Goal: Find specific page/section: Find specific page/section

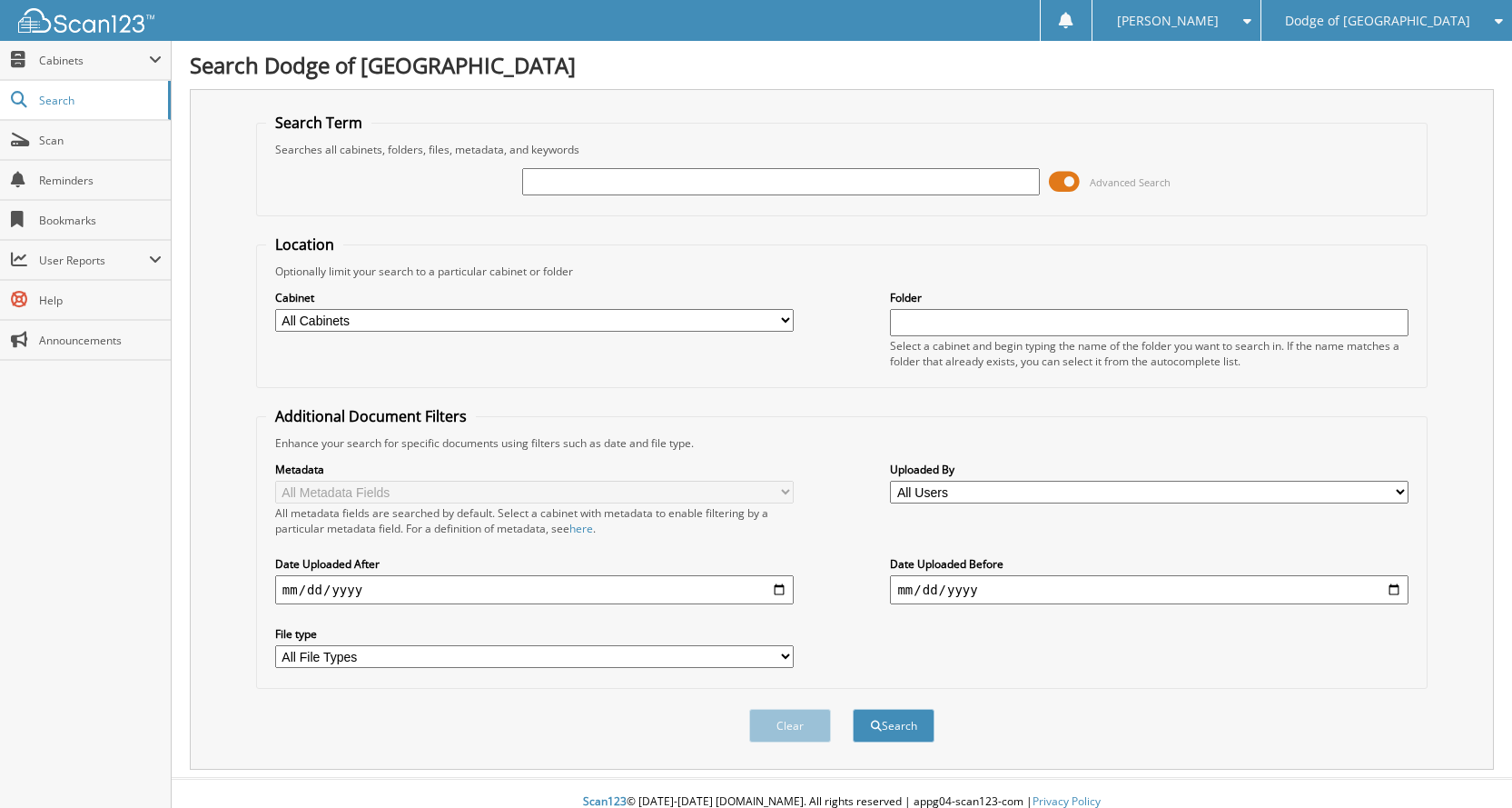
click at [857, 189] on input "text" at bounding box center [781, 182] width 518 height 28
type input "u6315"
click at [853, 708] on button "Search" at bounding box center [893, 725] width 82 height 33
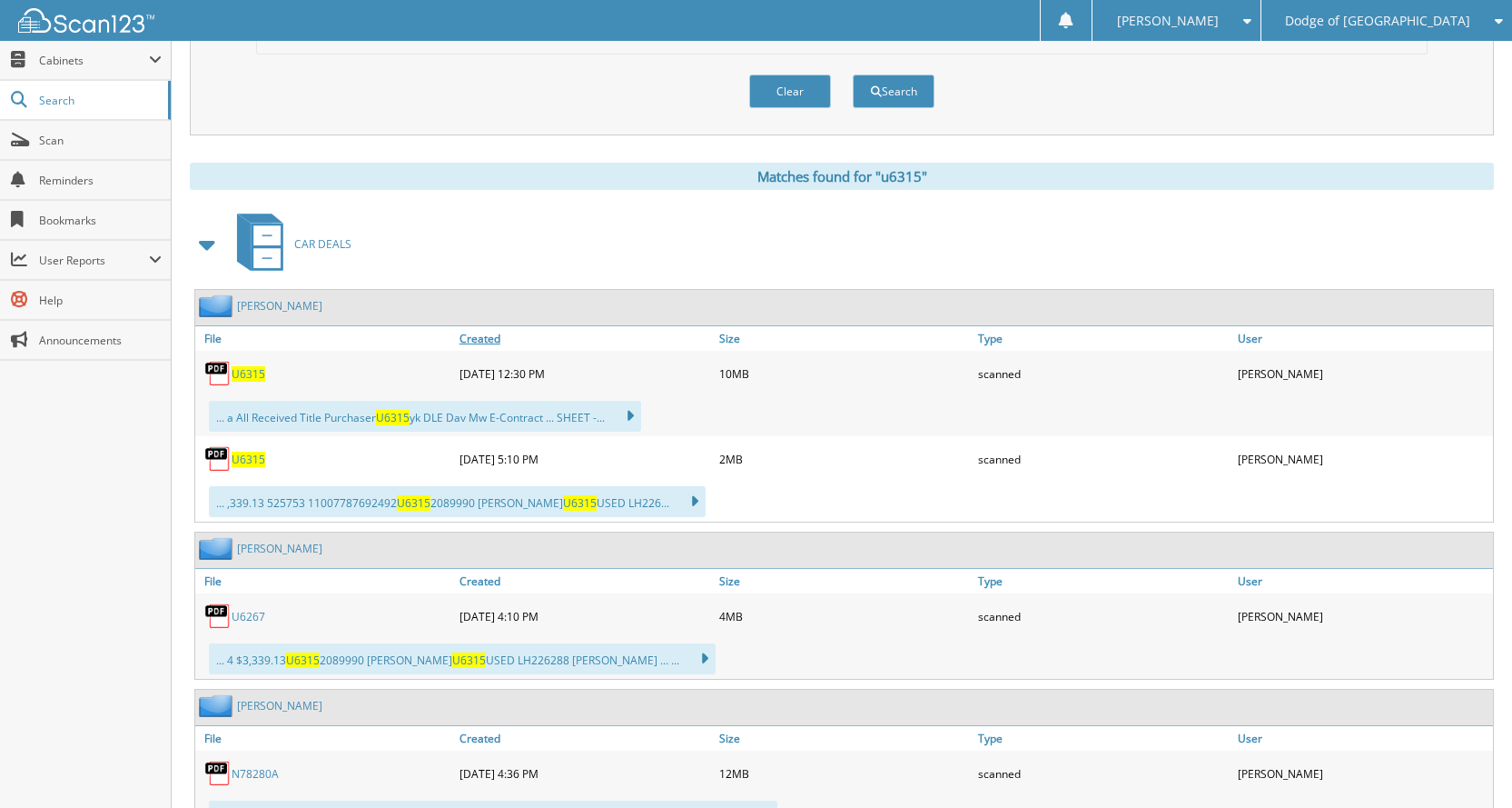
scroll to position [636, 0]
click at [253, 370] on span "U6315" at bounding box center [248, 371] width 33 height 16
click at [240, 368] on span "U6315" at bounding box center [248, 371] width 33 height 16
click at [241, 459] on span "U6315" at bounding box center [248, 457] width 33 height 16
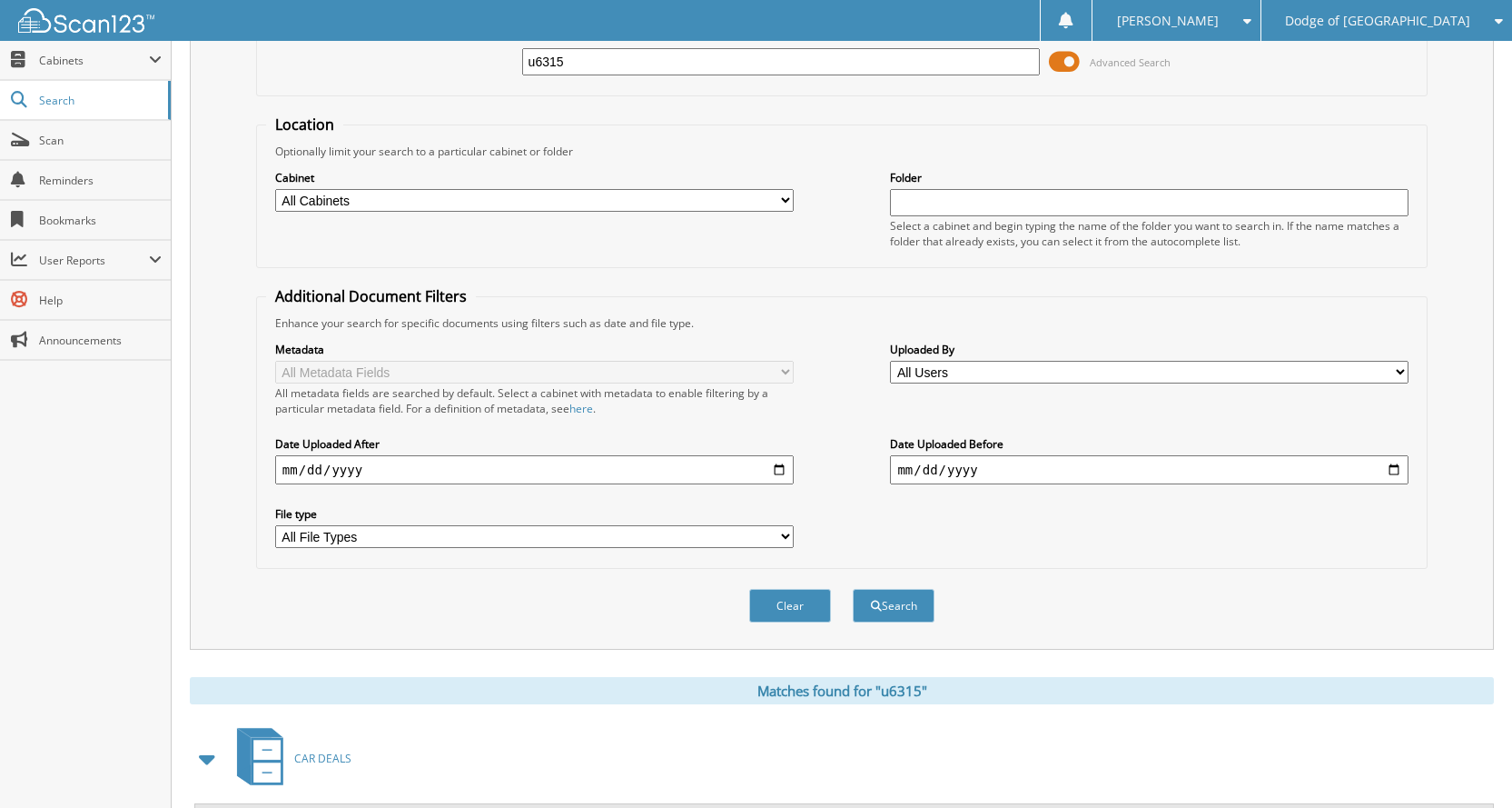
scroll to position [0, 0]
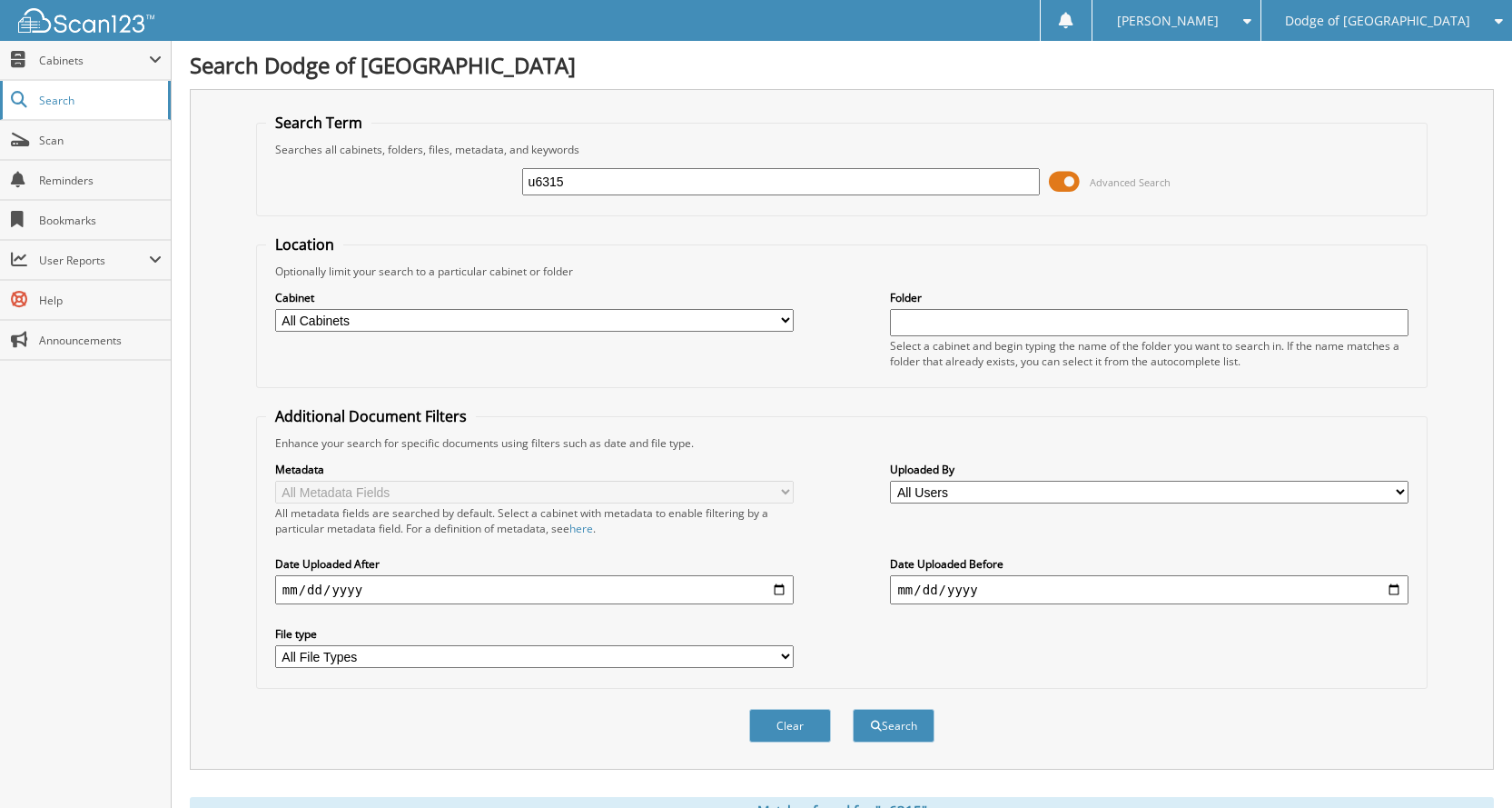
drag, startPoint x: 627, startPoint y: 182, endPoint x: 154, endPoint y: 118, distance: 477.3
type input "u"
type input "U6319"
click at [853, 708] on button "Search" at bounding box center [893, 725] width 82 height 33
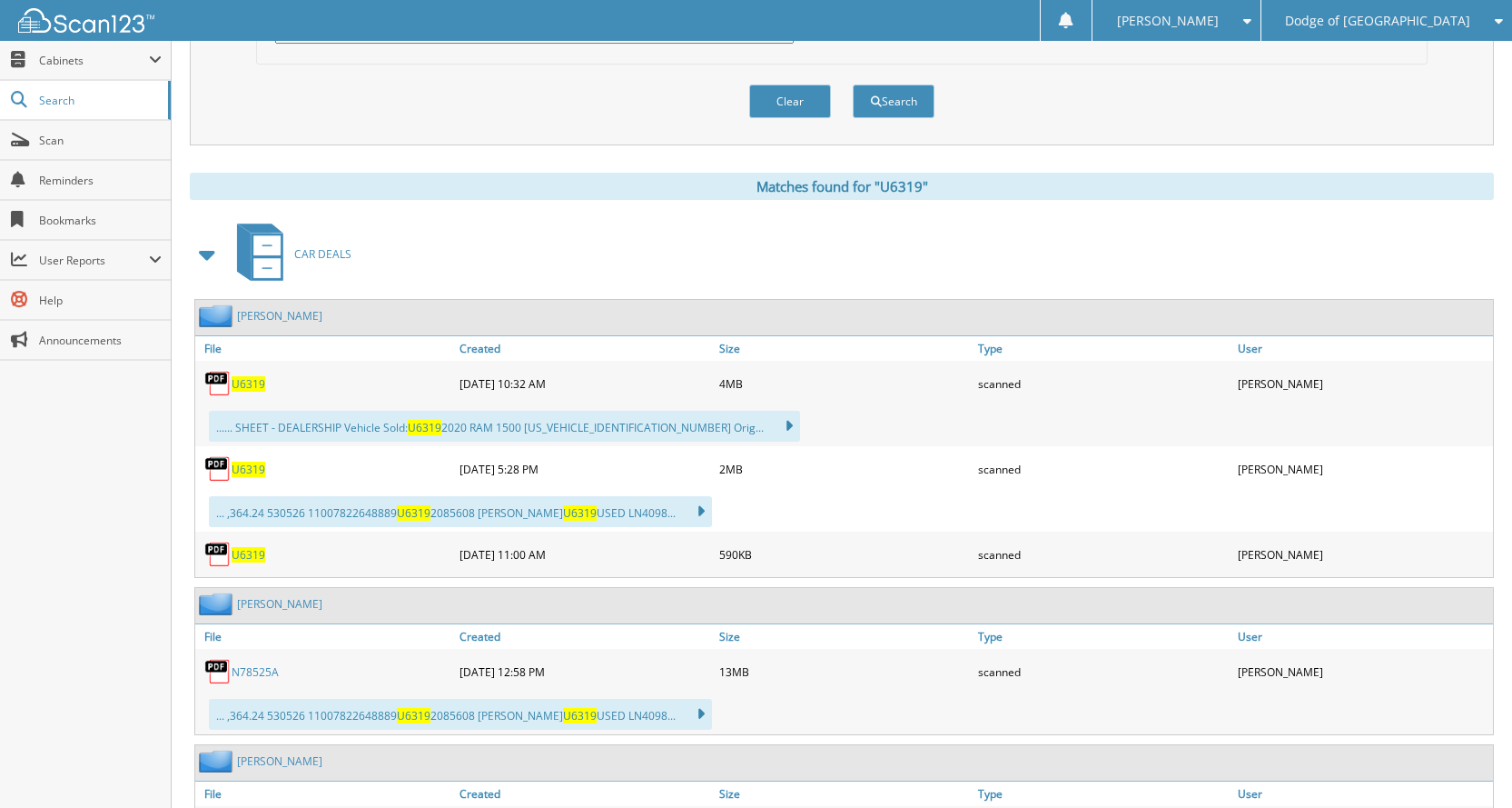
scroll to position [636, 0]
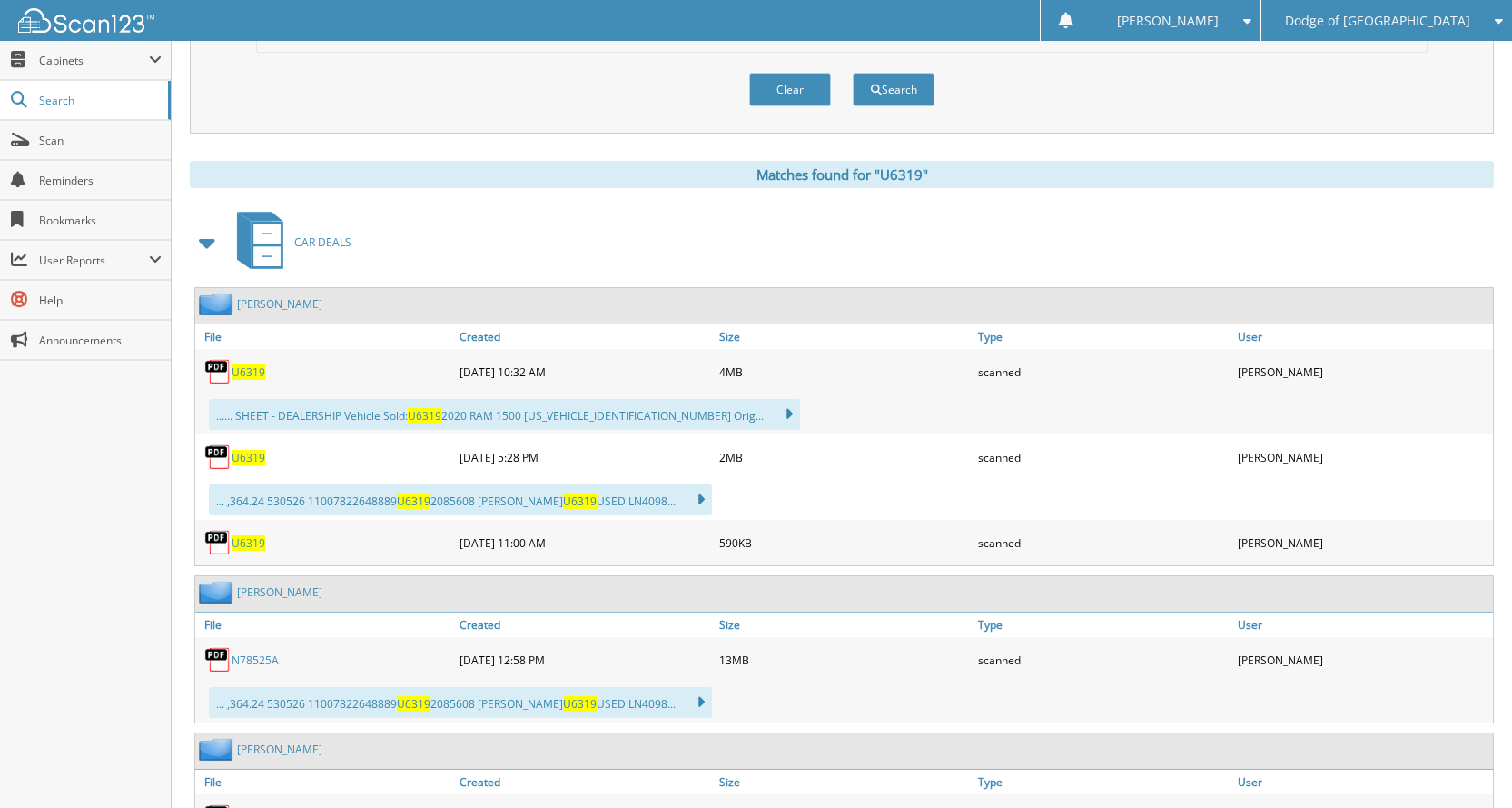
click at [232, 378] on span "U6319" at bounding box center [248, 371] width 33 height 16
click at [248, 459] on span "U6319" at bounding box center [248, 457] width 33 height 16
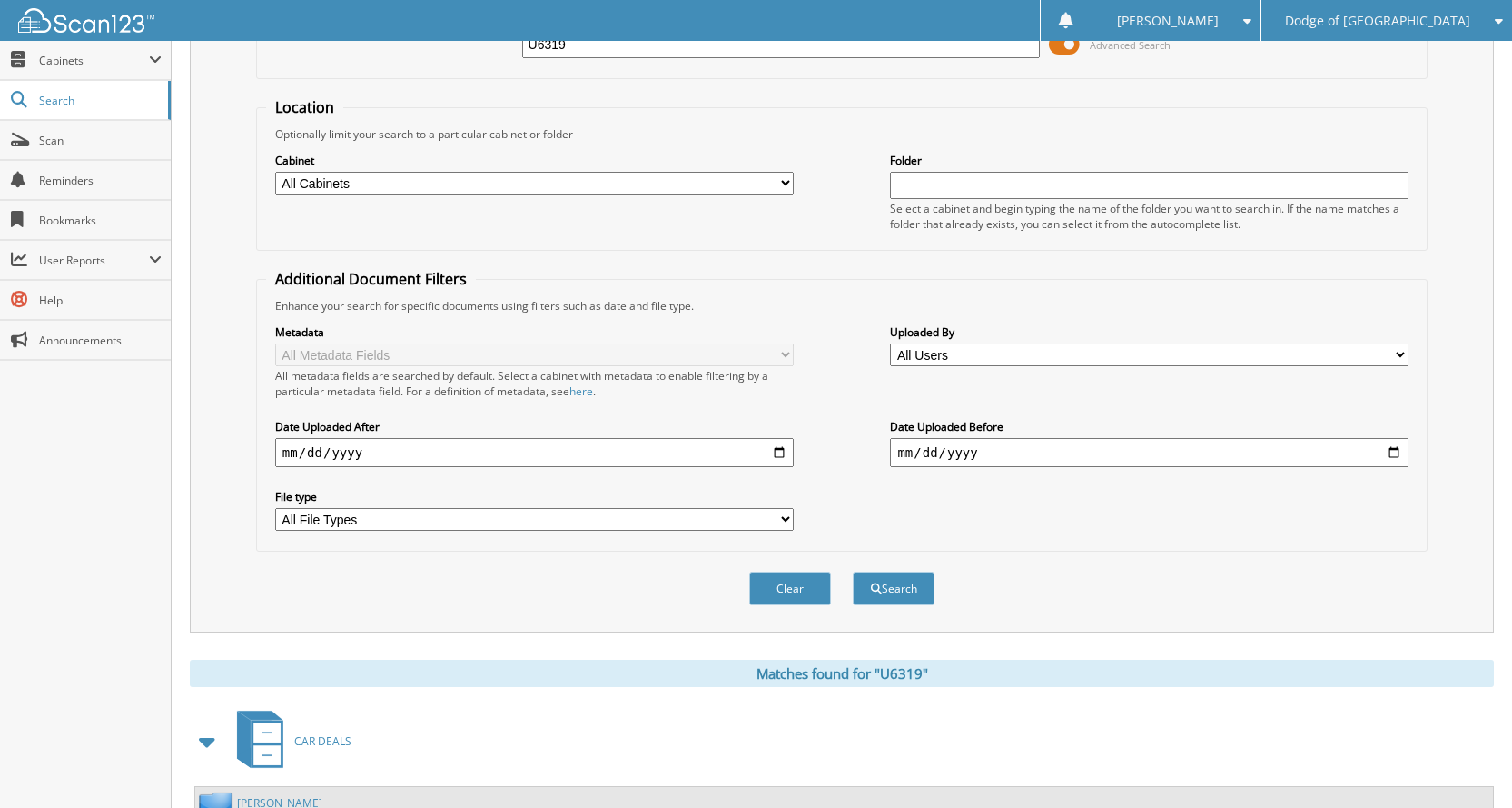
scroll to position [0, 0]
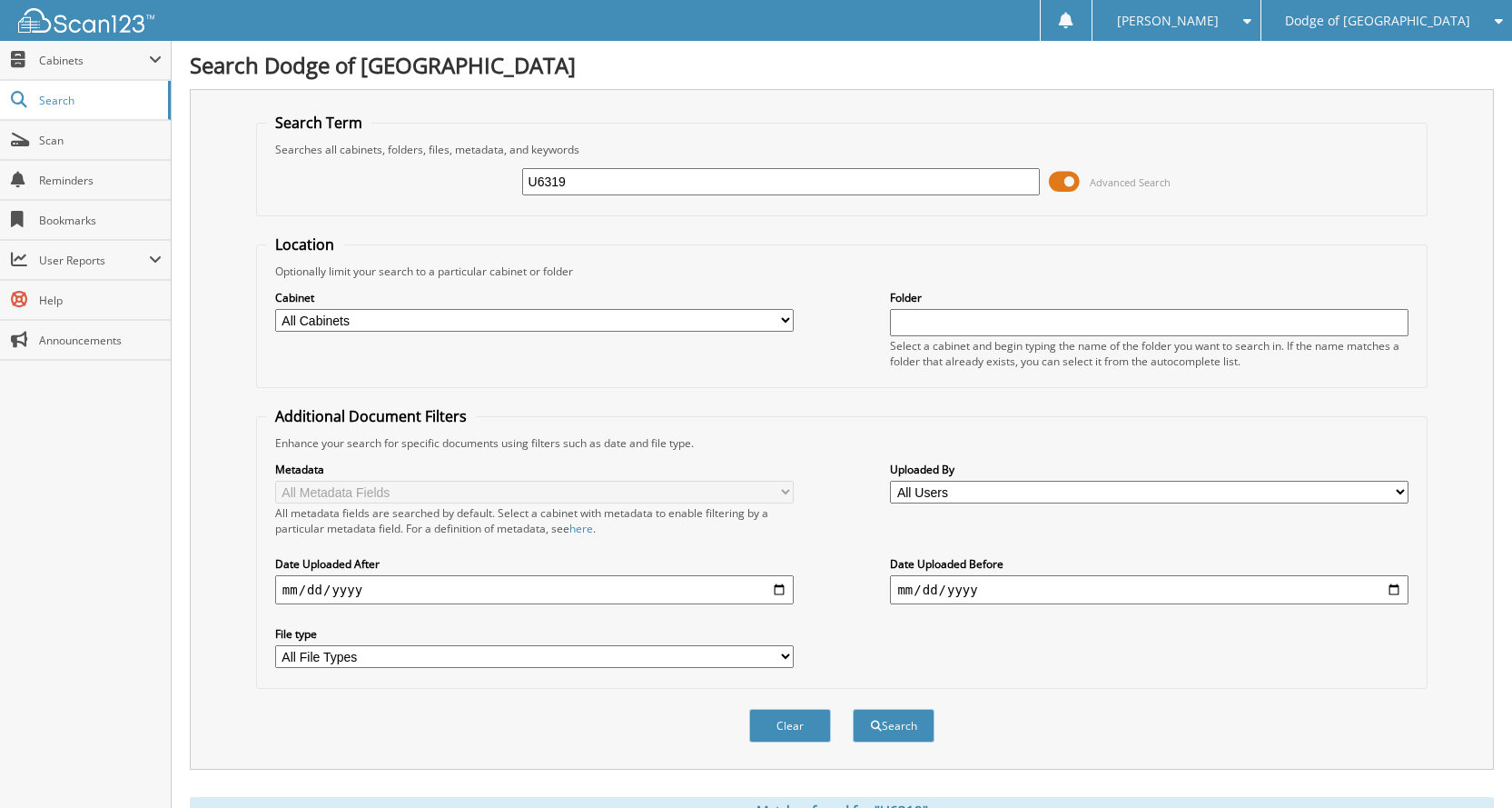
drag, startPoint x: 616, startPoint y: 184, endPoint x: 262, endPoint y: 113, distance: 361.0
click at [262, 113] on fieldset "Search Term Searches all cabinets, folders, files, metadata, and keywords U6319…" at bounding box center [842, 164] width 1171 height 103
type input "U6343"
click at [853, 708] on button "Search" at bounding box center [893, 725] width 82 height 33
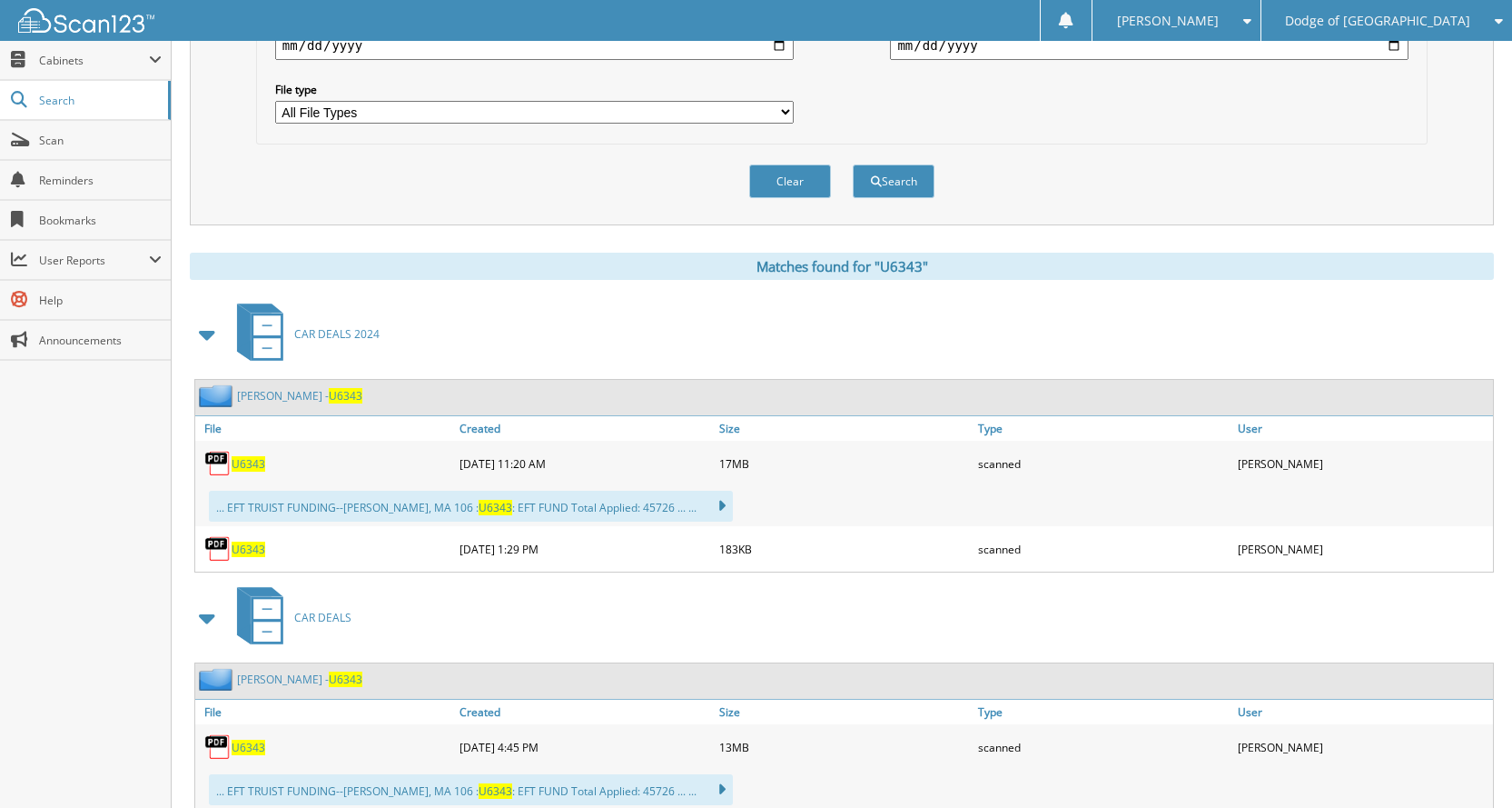
scroll to position [545, 0]
click at [256, 463] on span "U6343" at bounding box center [248, 463] width 33 height 16
click at [244, 552] on span "U6343" at bounding box center [248, 548] width 33 height 16
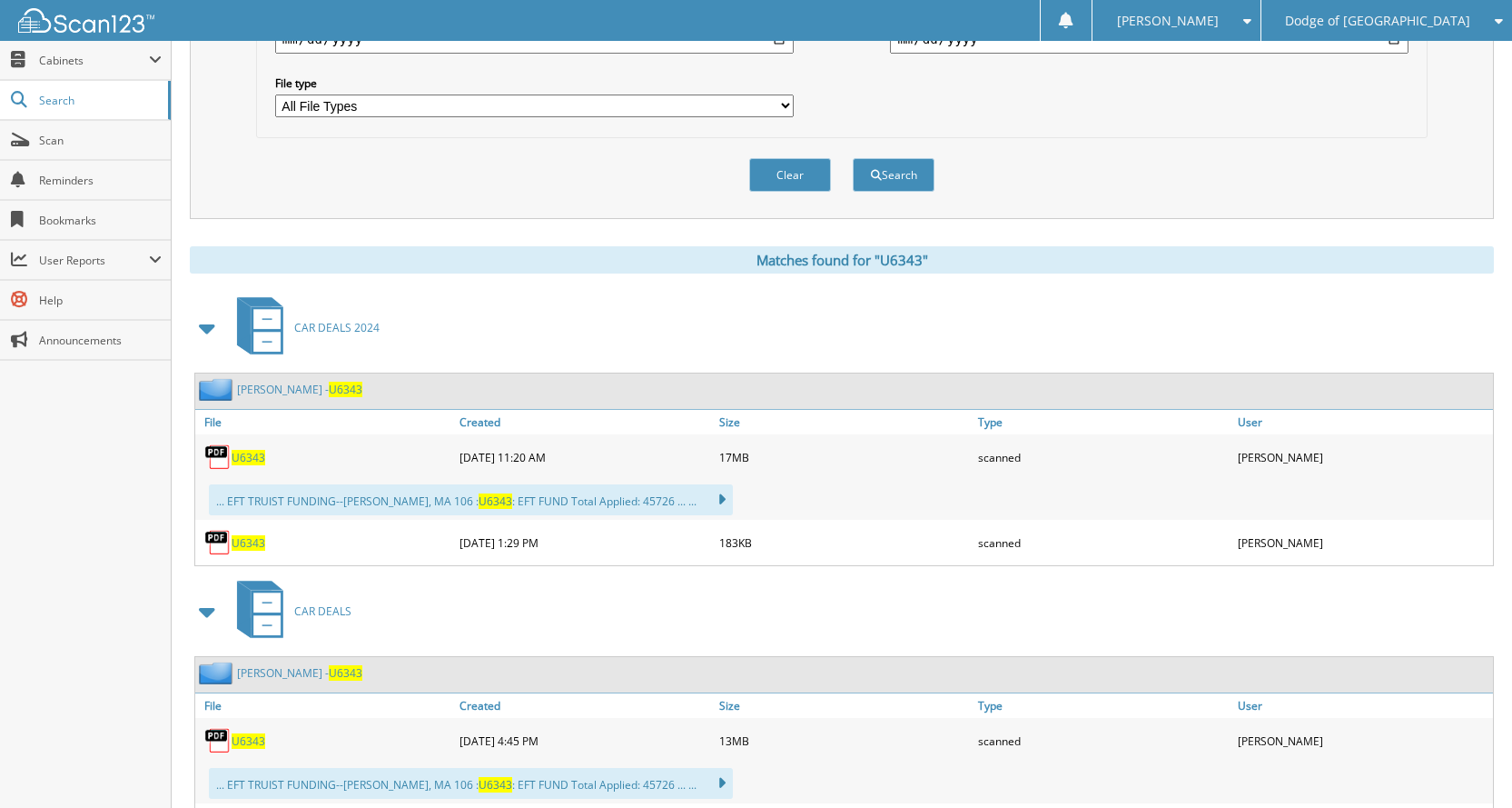
scroll to position [727, 0]
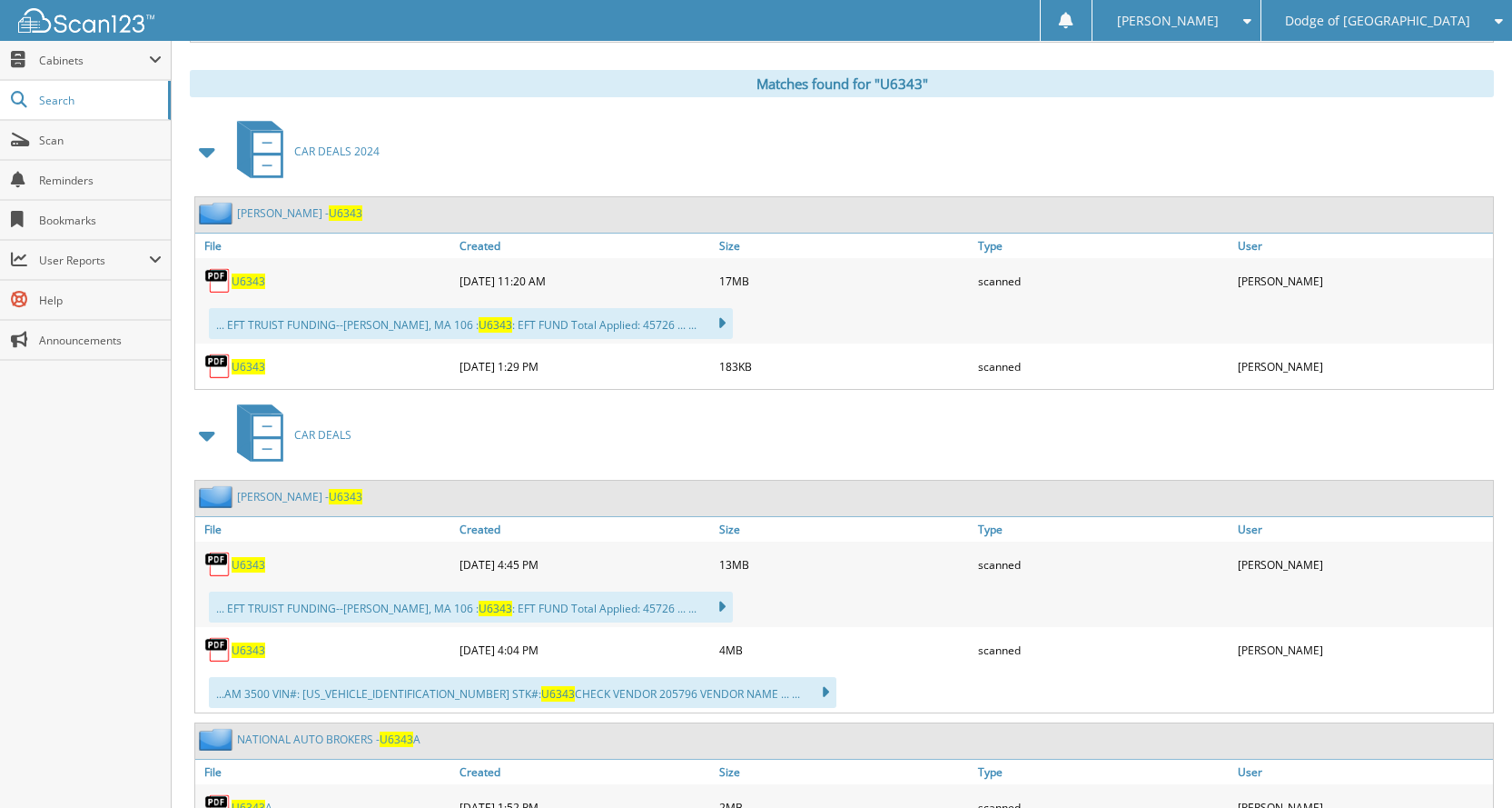
click at [232, 568] on span "U6343" at bounding box center [248, 564] width 33 height 16
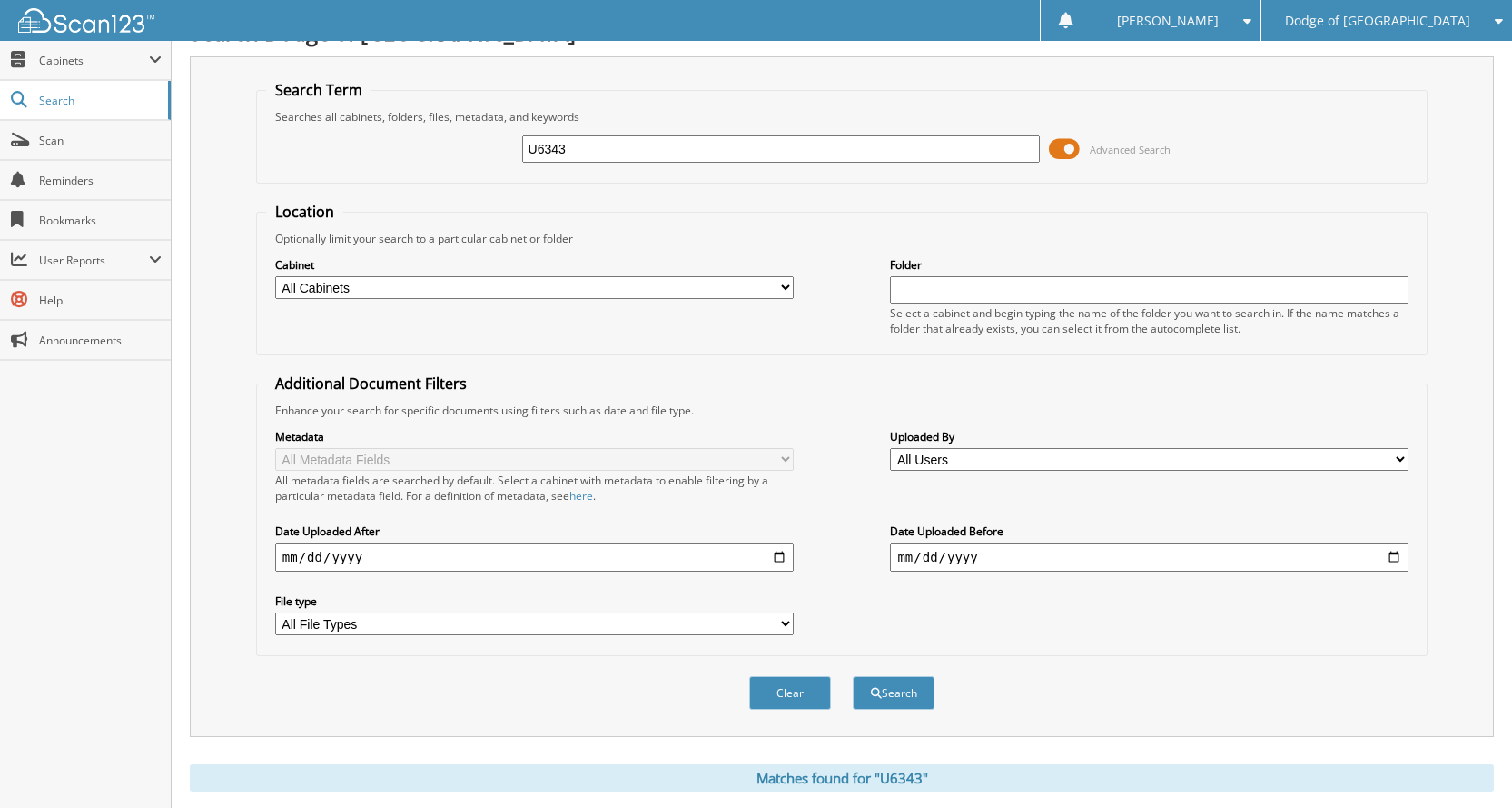
scroll to position [0, 0]
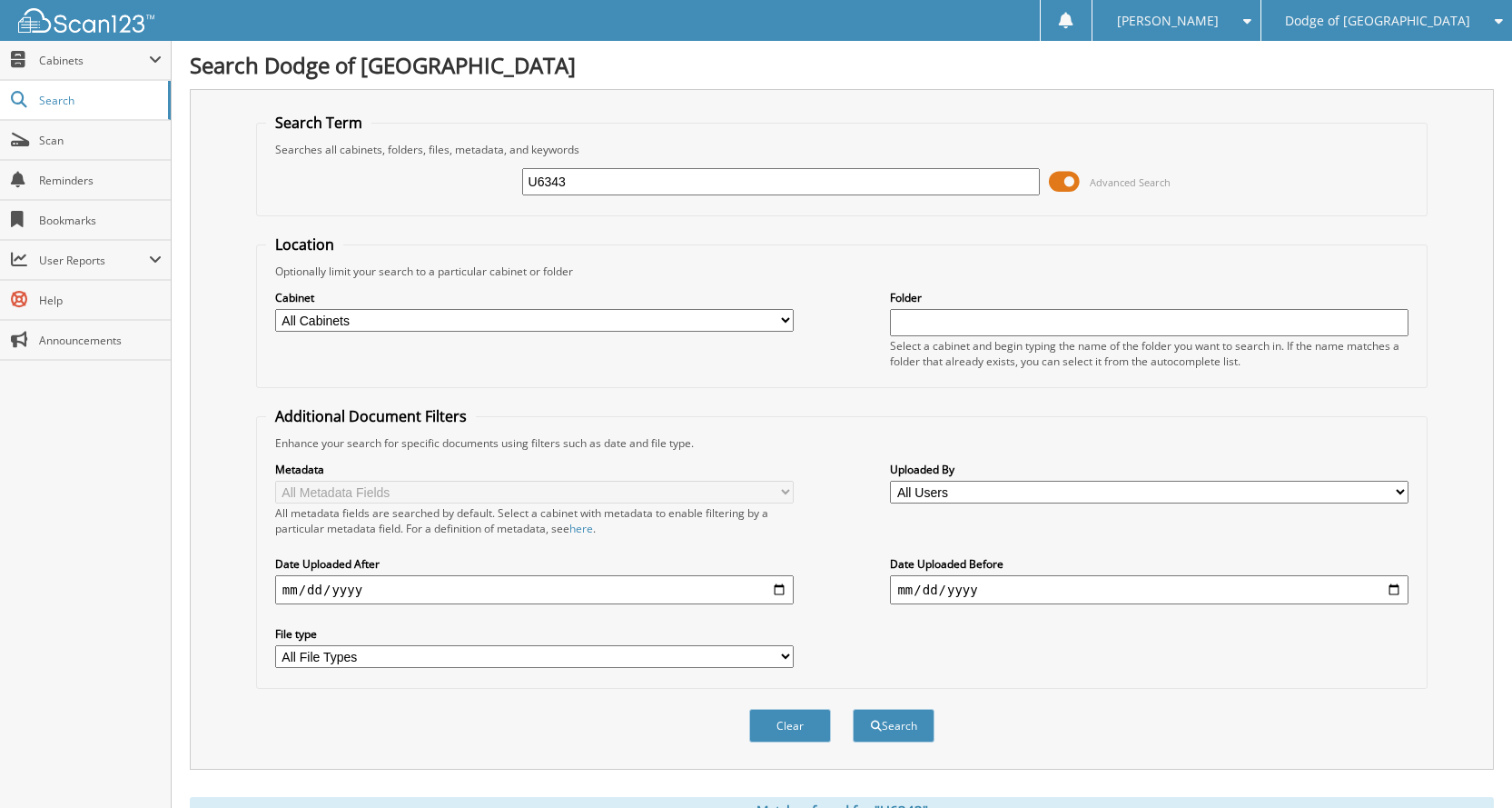
drag, startPoint x: 680, startPoint y: 172, endPoint x: 192, endPoint y: 115, distance: 491.3
click at [192, 115] on div "Search Term Searches all cabinets, folders, files, metadata, and keywords U6343…" at bounding box center [842, 429] width 1304 height 680
type input "U6361"
click at [853, 708] on button "Search" at bounding box center [893, 725] width 82 height 33
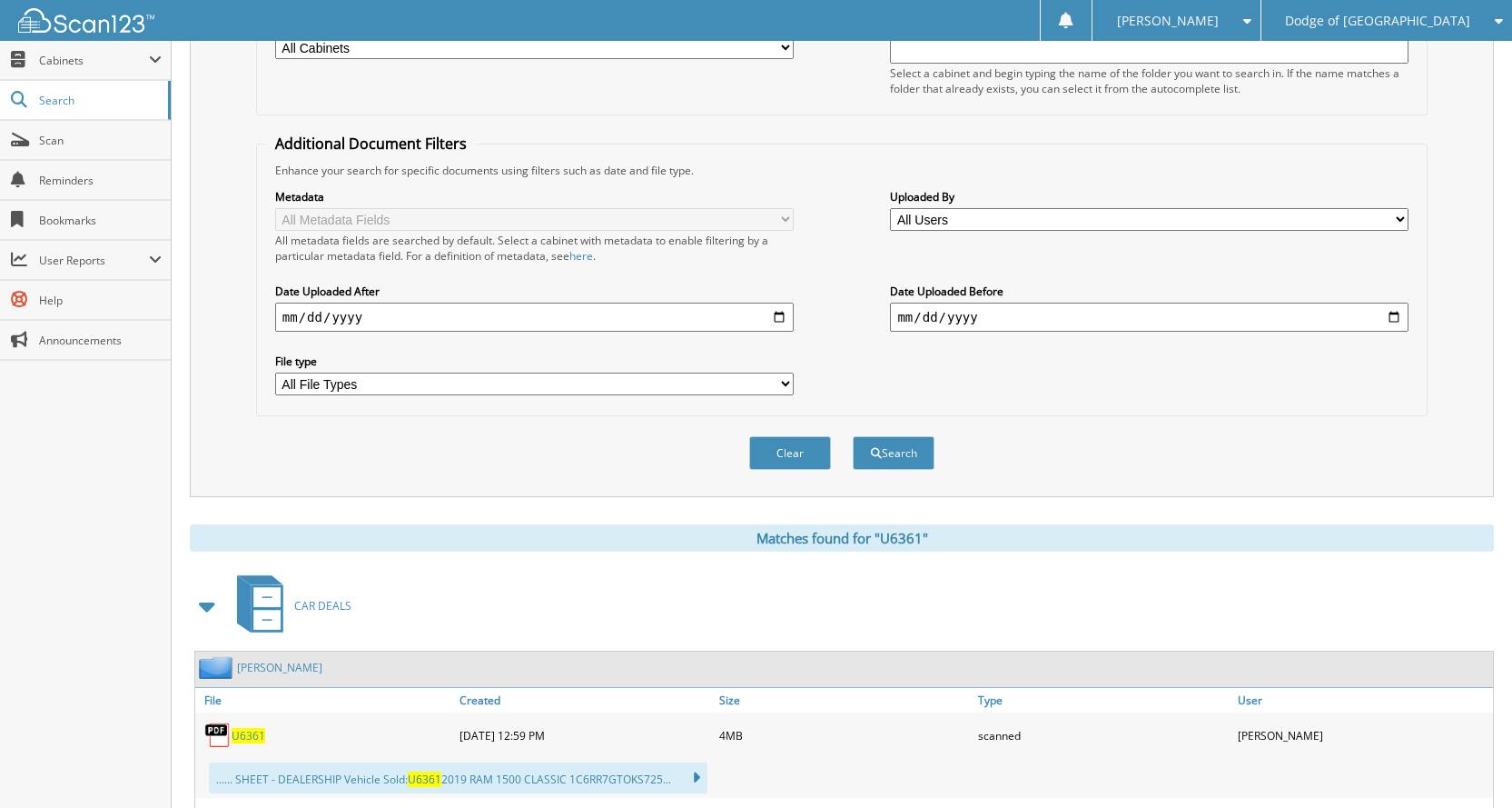
scroll to position [636, 0]
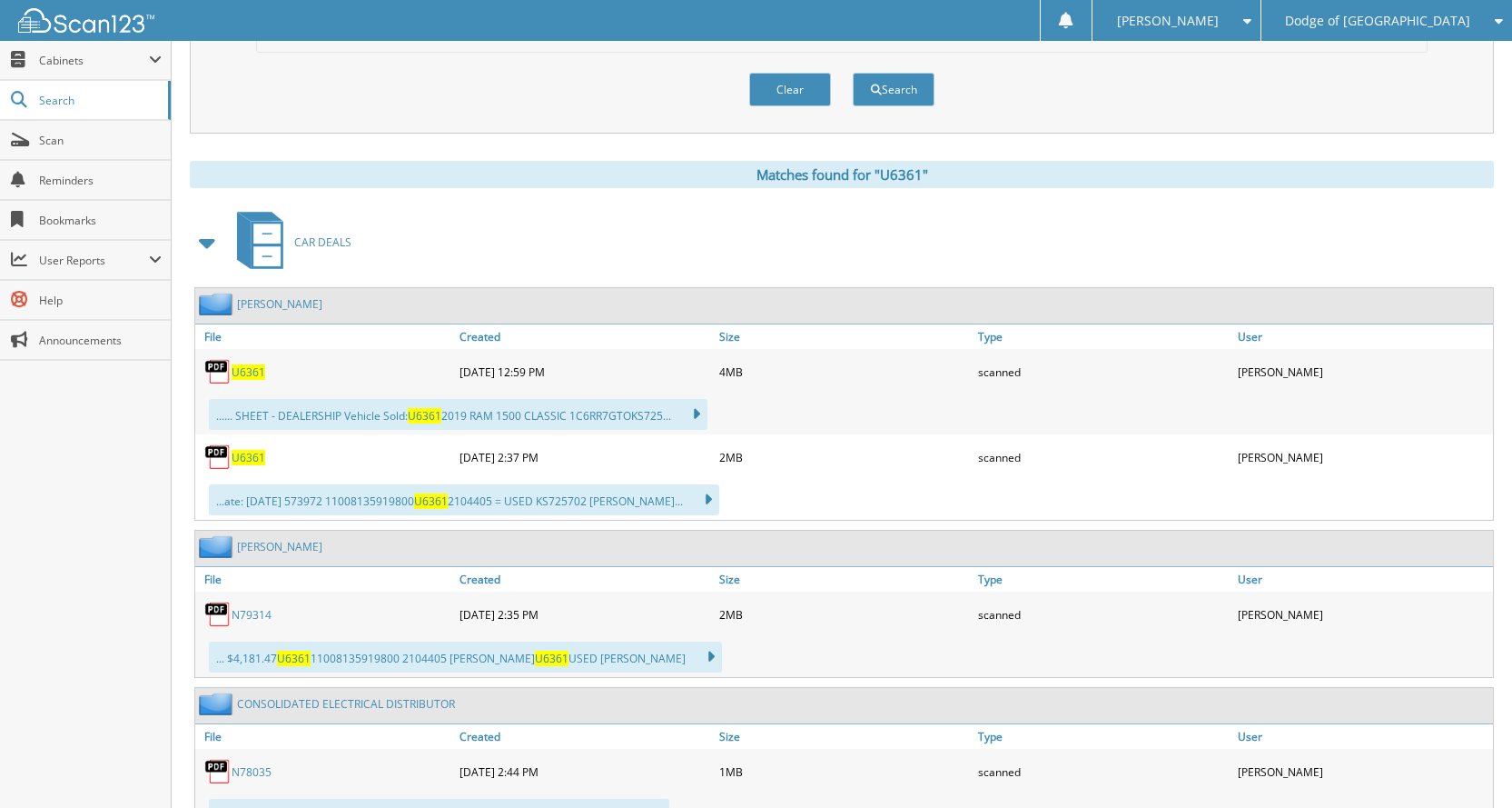
click at [254, 369] on span "U6361" at bounding box center [248, 371] width 33 height 16
click at [233, 462] on span "U6361" at bounding box center [248, 457] width 33 height 16
